Goal: Task Accomplishment & Management: Use online tool/utility

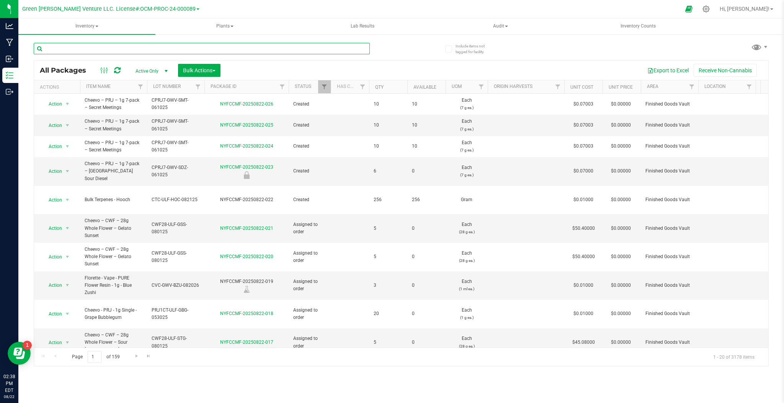
click at [95, 50] on input "text" at bounding box center [202, 48] width 336 height 11
type input "terp"
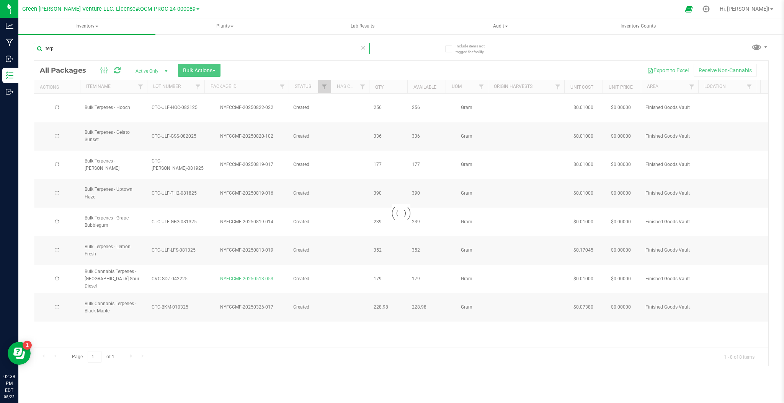
type input "[DATE]"
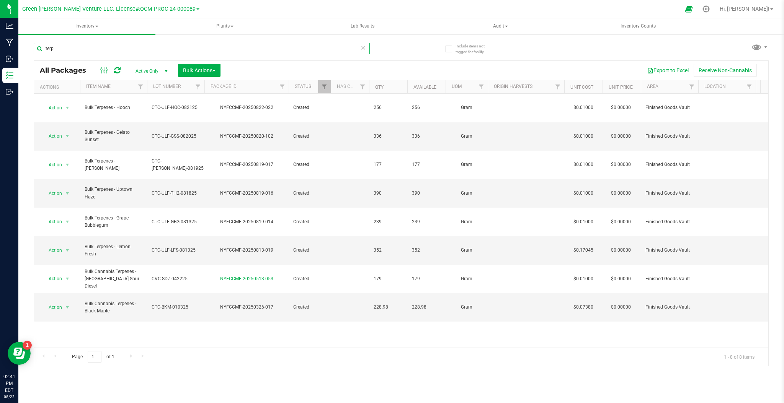
type input "terp"
click at [573, 47] on div "terp All Packages Active Only Active Only Lab Samples Locked All Bulk Actions A…" at bounding box center [401, 201] width 735 height 331
